Goal: Navigation & Orientation: Go to known website

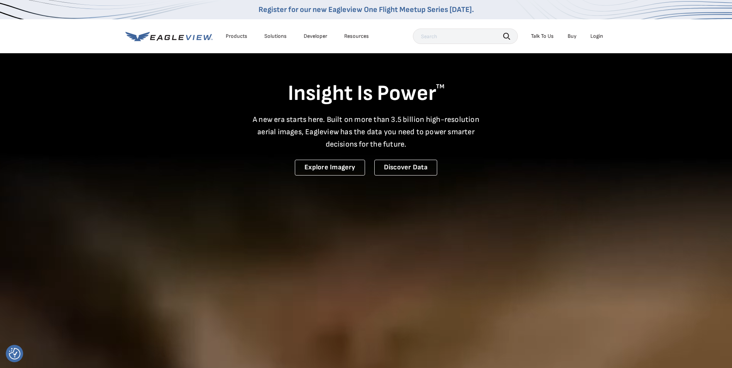
click at [594, 39] on div "Login" at bounding box center [596, 36] width 13 height 7
